Goal: Task Accomplishment & Management: Complete application form

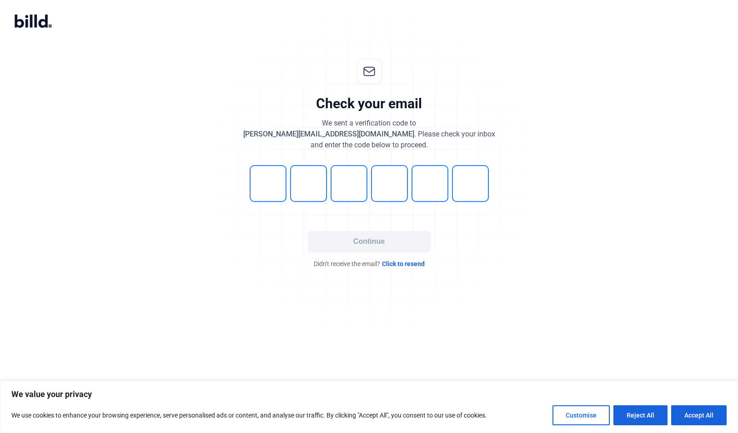
click at [269, 181] on input "tel" at bounding box center [268, 183] width 37 height 37
click at [267, 194] on input "tel" at bounding box center [268, 183] width 37 height 37
type input "5"
type input "1"
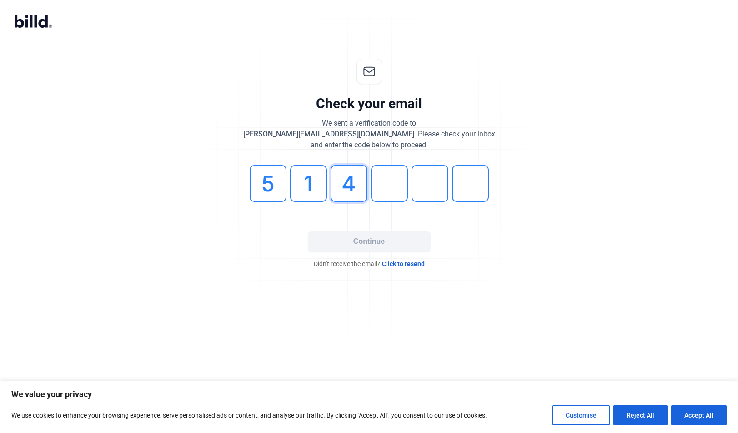
type input "4"
type input "8"
type input "3"
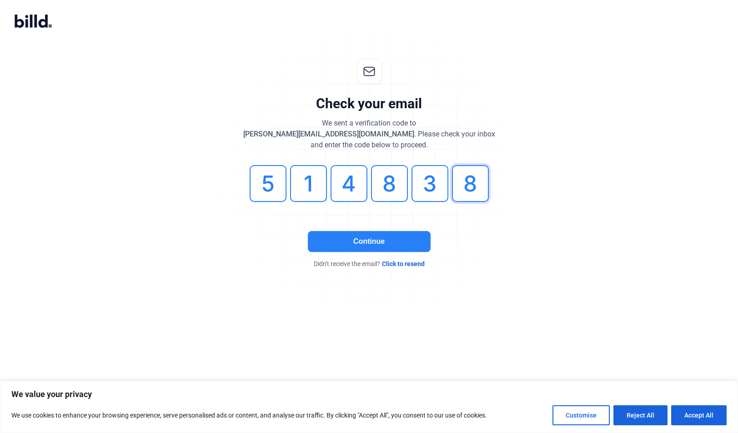
type input "8"
click at [391, 242] on button "Continue" at bounding box center [369, 241] width 123 height 21
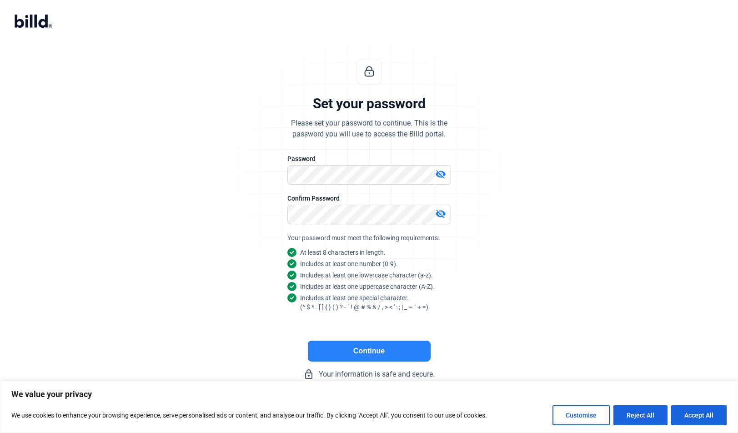
click at [381, 355] on button "Continue" at bounding box center [369, 351] width 123 height 21
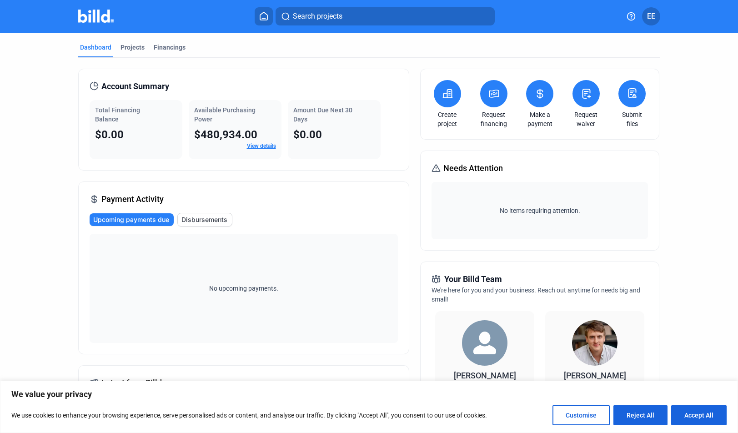
click at [445, 93] on icon at bounding box center [447, 94] width 9 height 8
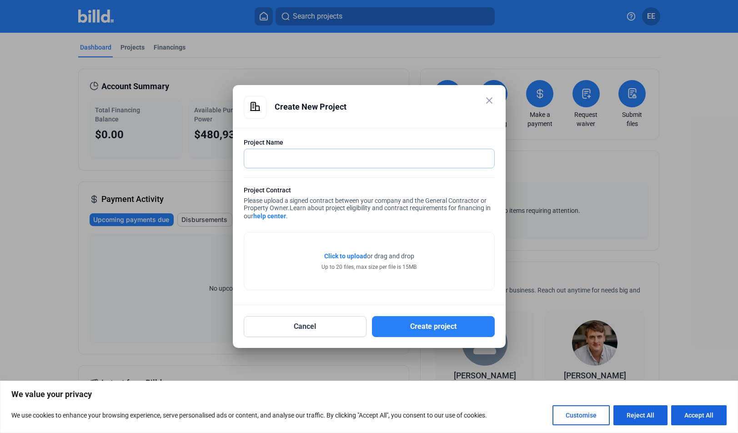
click at [290, 154] on input "text" at bounding box center [369, 158] width 250 height 19
click at [492, 104] on mat-icon "close" at bounding box center [489, 100] width 11 height 11
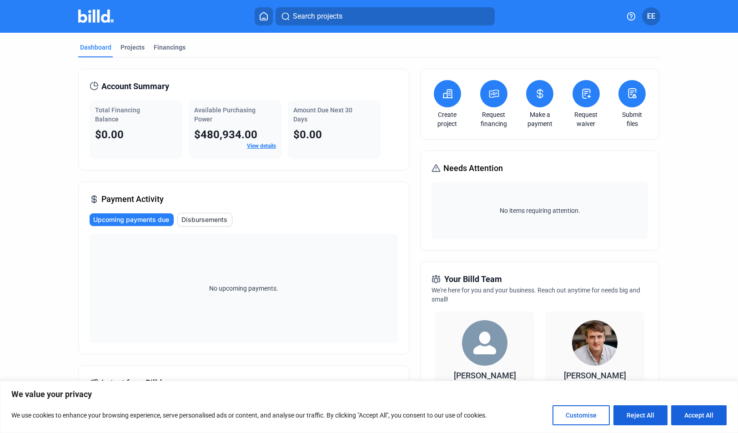
scroll to position [1, 0]
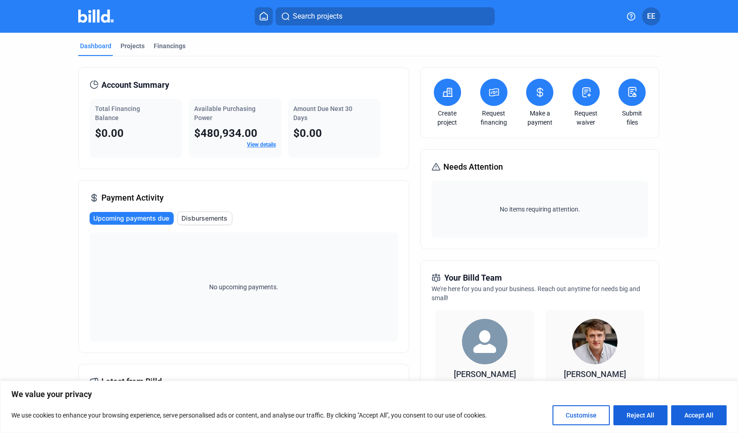
click at [454, 97] on button at bounding box center [447, 92] width 27 height 27
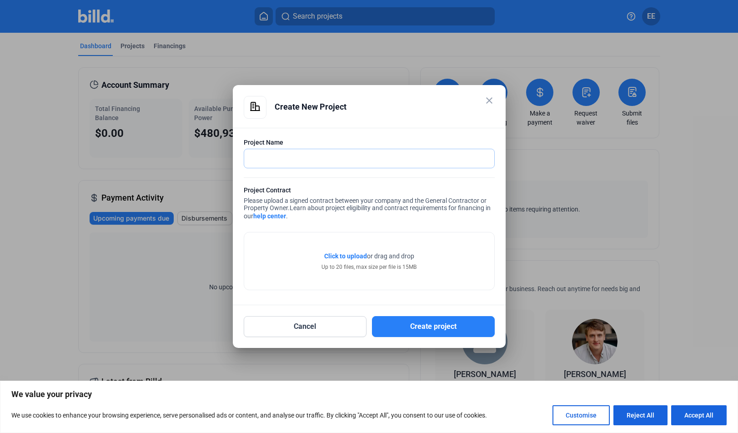
click at [288, 161] on input "text" at bounding box center [364, 158] width 240 height 19
click at [492, 102] on mat-icon "close" at bounding box center [489, 100] width 11 height 11
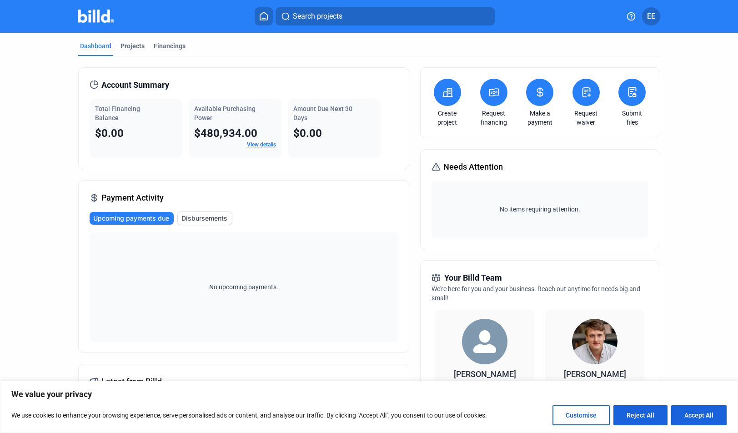
click at [446, 94] on icon at bounding box center [447, 92] width 11 height 11
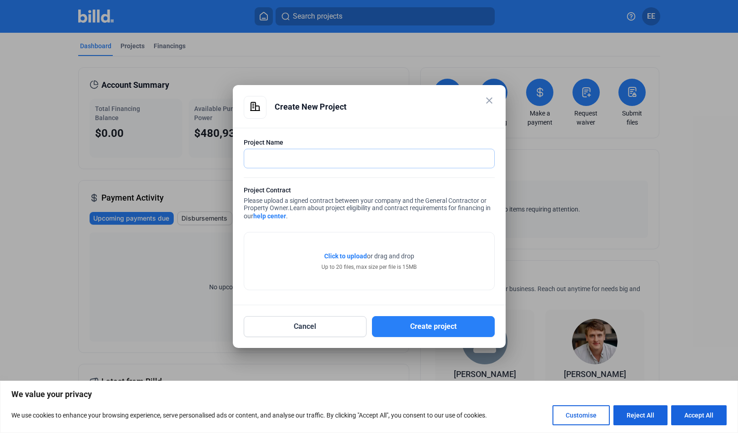
click at [286, 155] on input "text" at bounding box center [369, 158] width 250 height 19
click at [494, 101] on mat-icon "close" at bounding box center [489, 100] width 11 height 11
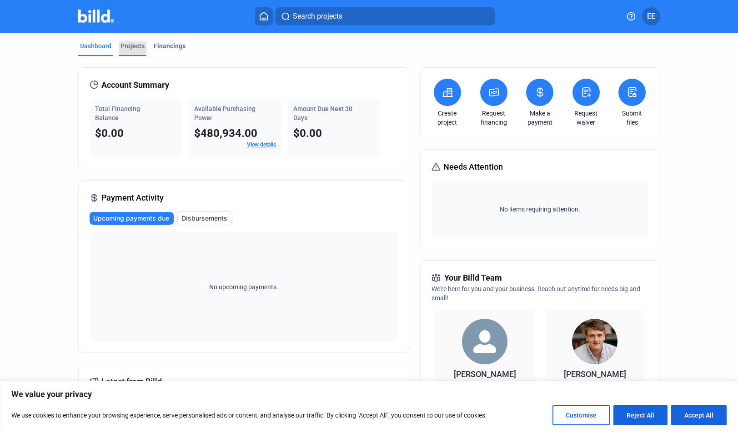
click at [129, 41] on div "Projects" at bounding box center [133, 45] width 24 height 9
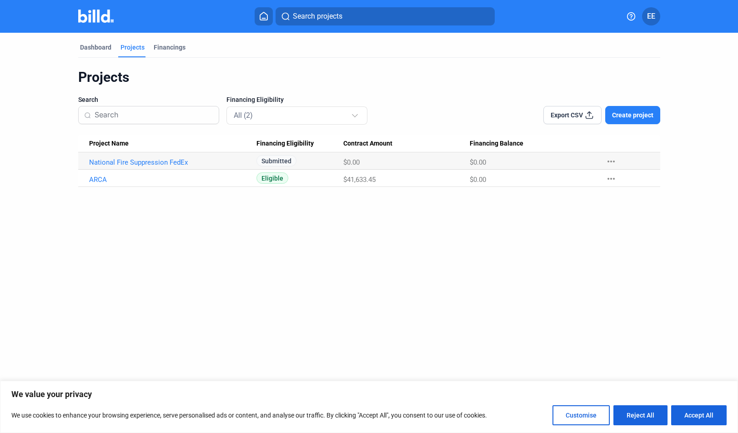
click at [646, 116] on span "Create project" at bounding box center [632, 115] width 41 height 9
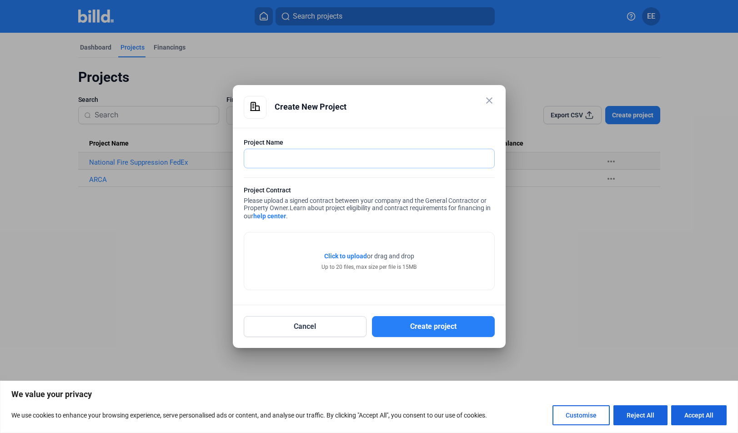
click at [332, 161] on input "text" at bounding box center [369, 158] width 250 height 19
click at [344, 159] on input "Western" at bounding box center [369, 158] width 250 height 19
type input "Western"
click at [494, 106] on mat-icon "close" at bounding box center [489, 100] width 11 height 11
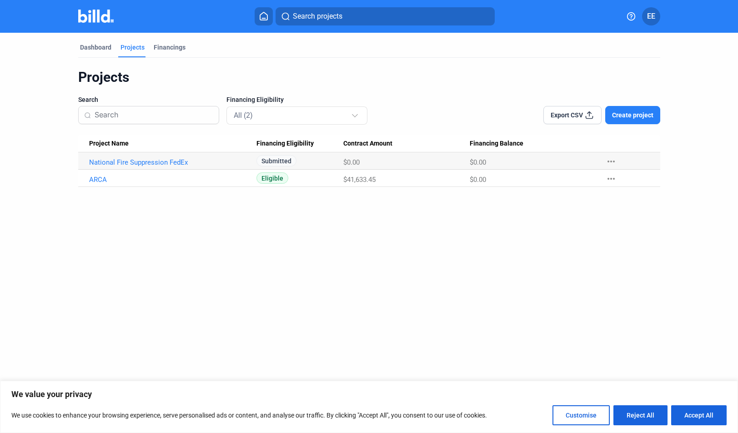
click at [647, 118] on span "Create project" at bounding box center [632, 115] width 41 height 9
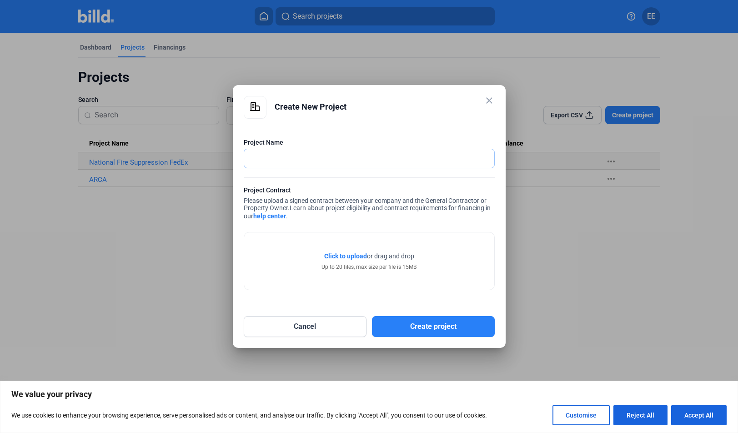
click at [294, 152] on input "text" at bounding box center [364, 158] width 240 height 19
click at [353, 157] on input "Western Construction" at bounding box center [369, 158] width 250 height 19
type input "Western Construction - [GEOGRAPHIC_DATA]"
click at [443, 323] on button "Create project" at bounding box center [433, 326] width 123 height 21
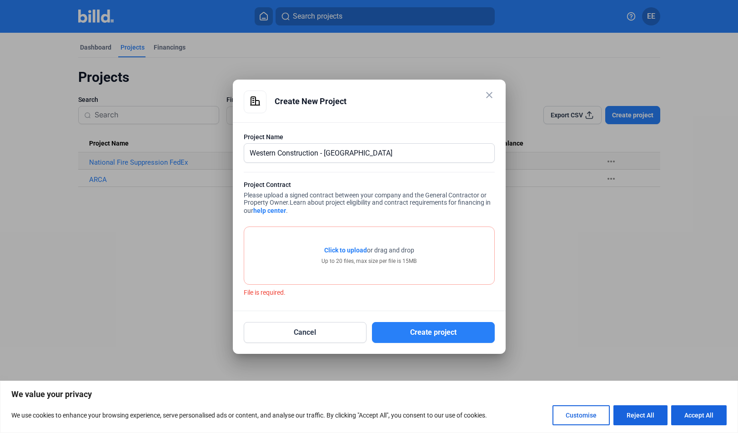
click at [492, 94] on mat-icon "close" at bounding box center [489, 95] width 11 height 11
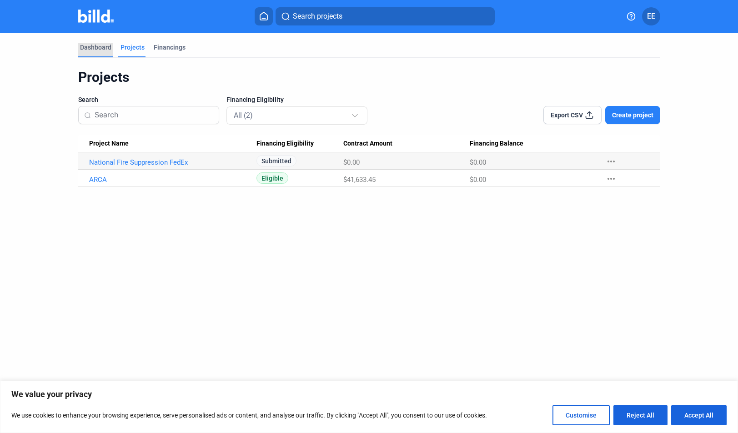
click at [103, 51] on div "Dashboard" at bounding box center [95, 47] width 31 height 9
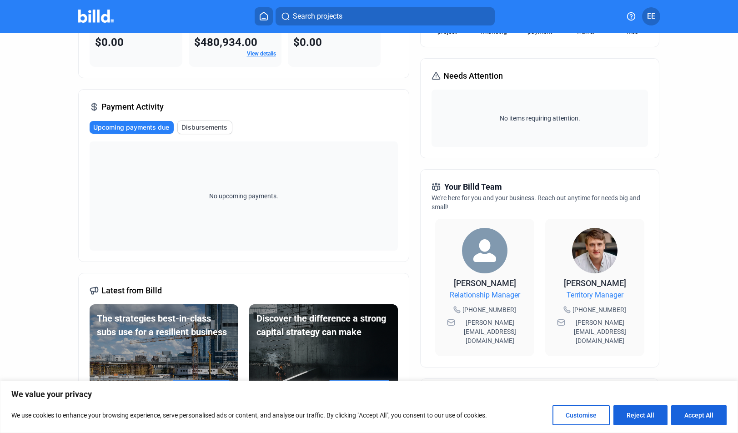
scroll to position [93, 0]
click at [694, 412] on button "Accept All" at bounding box center [698, 415] width 55 height 20
checkbox input "true"
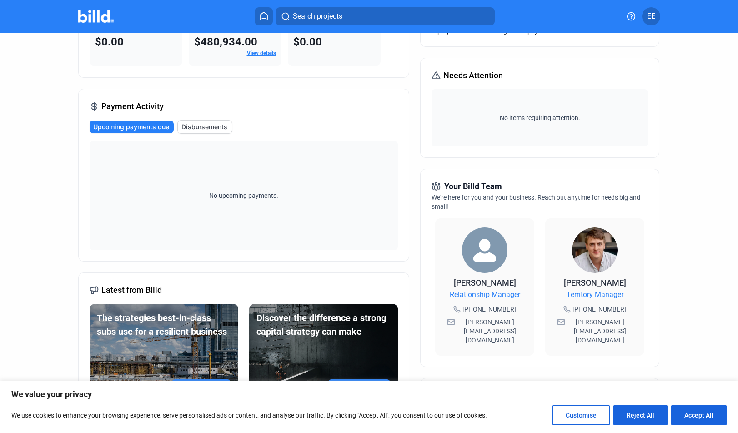
checkbox input "true"
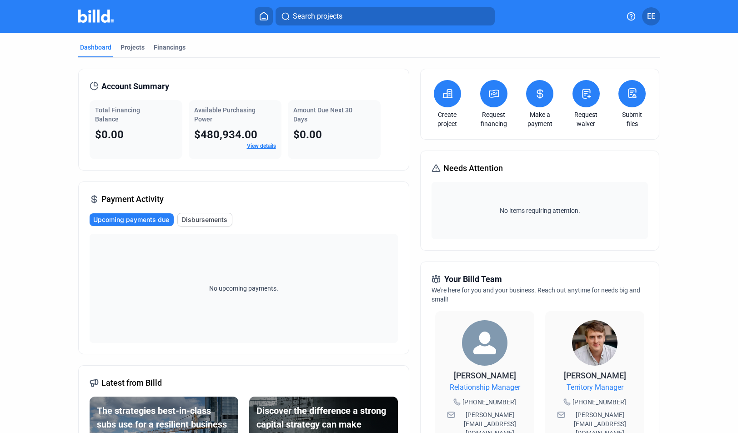
scroll to position [0, 0]
click at [443, 94] on icon at bounding box center [447, 93] width 11 height 11
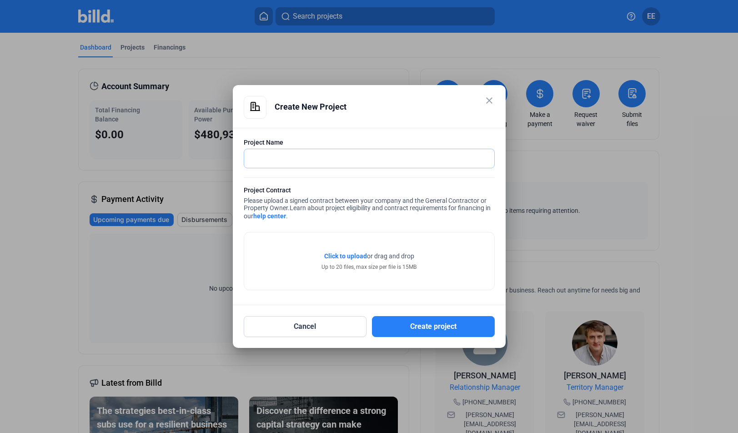
click at [292, 163] on input "text" at bounding box center [364, 158] width 240 height 19
type input "Western Construction - [GEOGRAPHIC_DATA]"
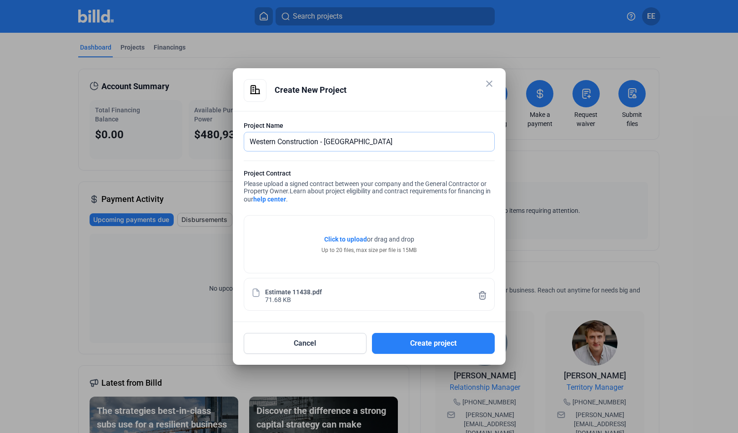
click at [374, 145] on input "Western Construction - [GEOGRAPHIC_DATA]" at bounding box center [369, 141] width 250 height 19
click at [426, 338] on button "Create project" at bounding box center [433, 343] width 123 height 21
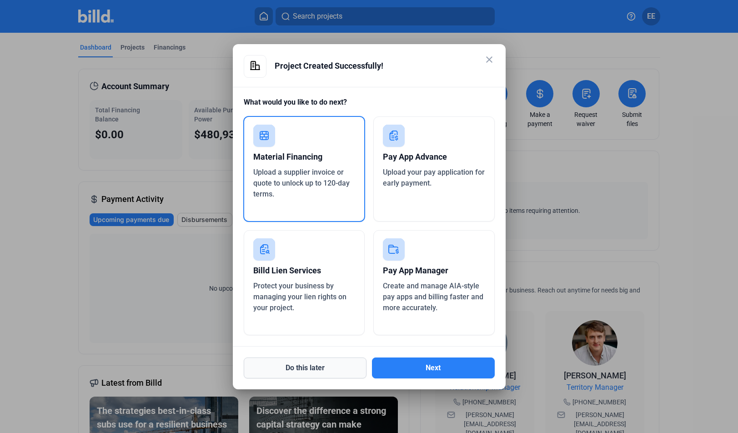
click at [313, 369] on button "Do this later" at bounding box center [305, 368] width 123 height 21
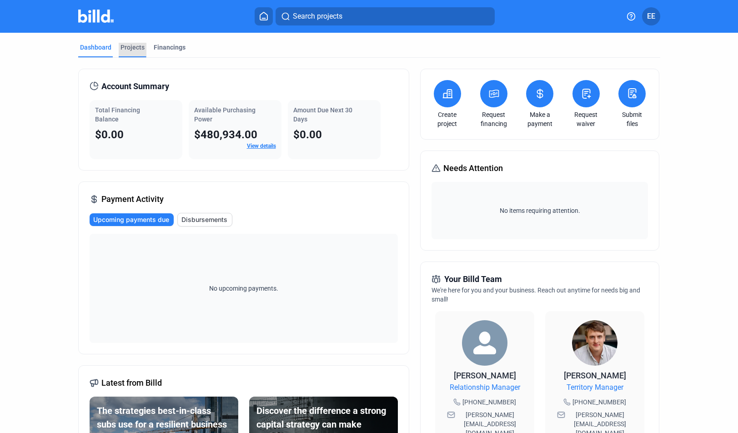
click at [133, 43] on div "Projects" at bounding box center [133, 47] width 24 height 9
